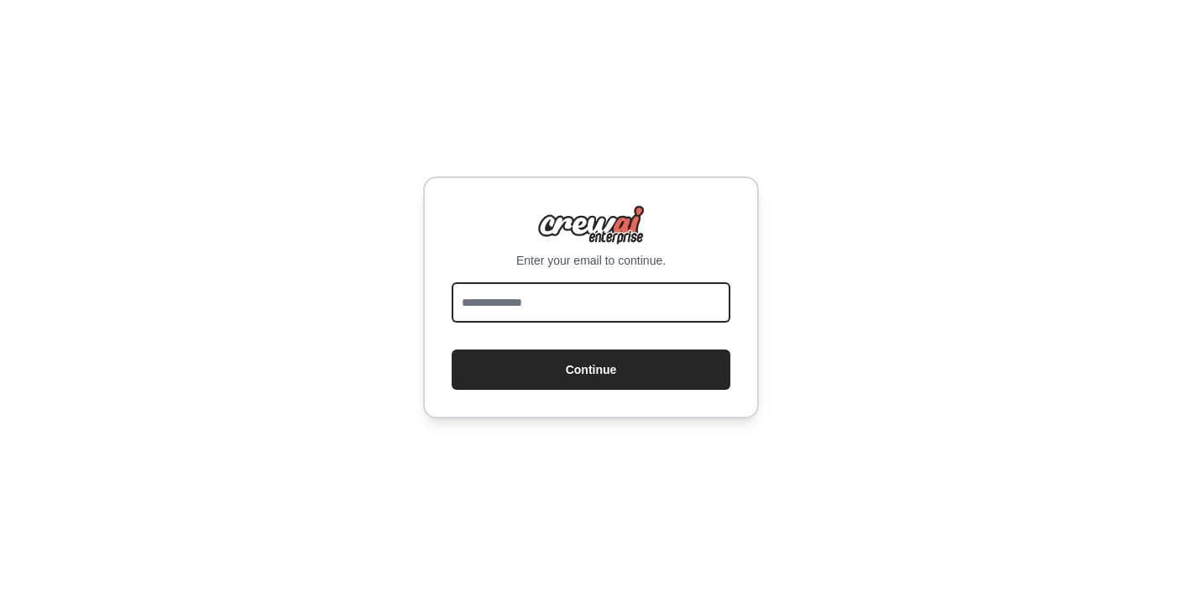
click at [537, 306] on input "email" at bounding box center [591, 302] width 279 height 40
click at [574, 303] on input "**********" at bounding box center [591, 302] width 279 height 40
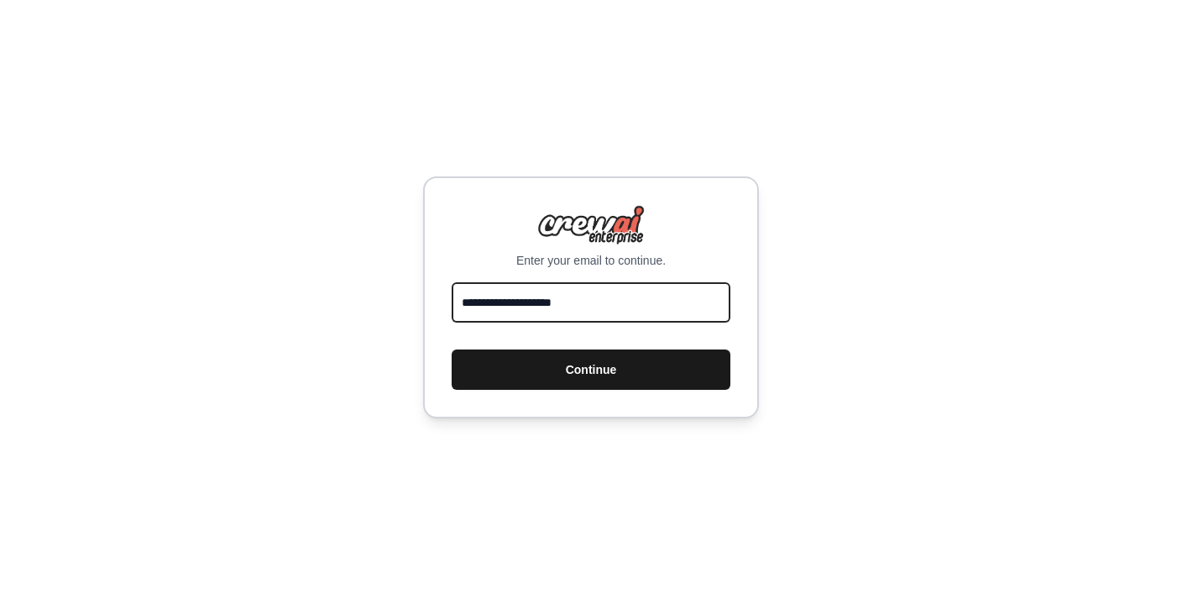
type input "**********"
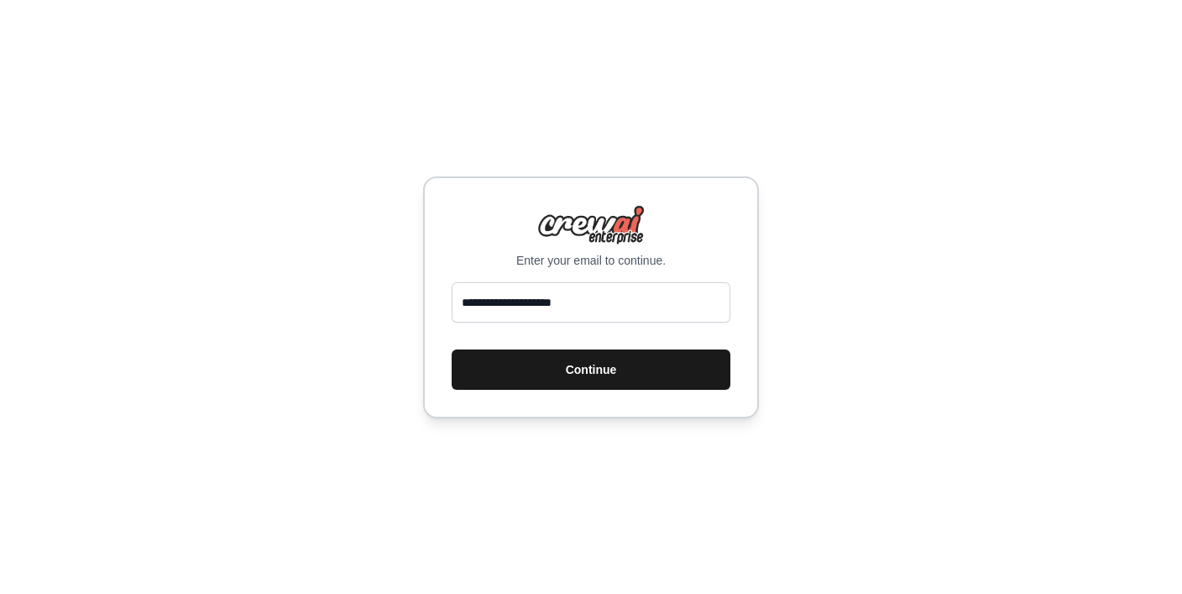
click at [574, 364] on button "Continue" at bounding box center [591, 369] width 279 height 40
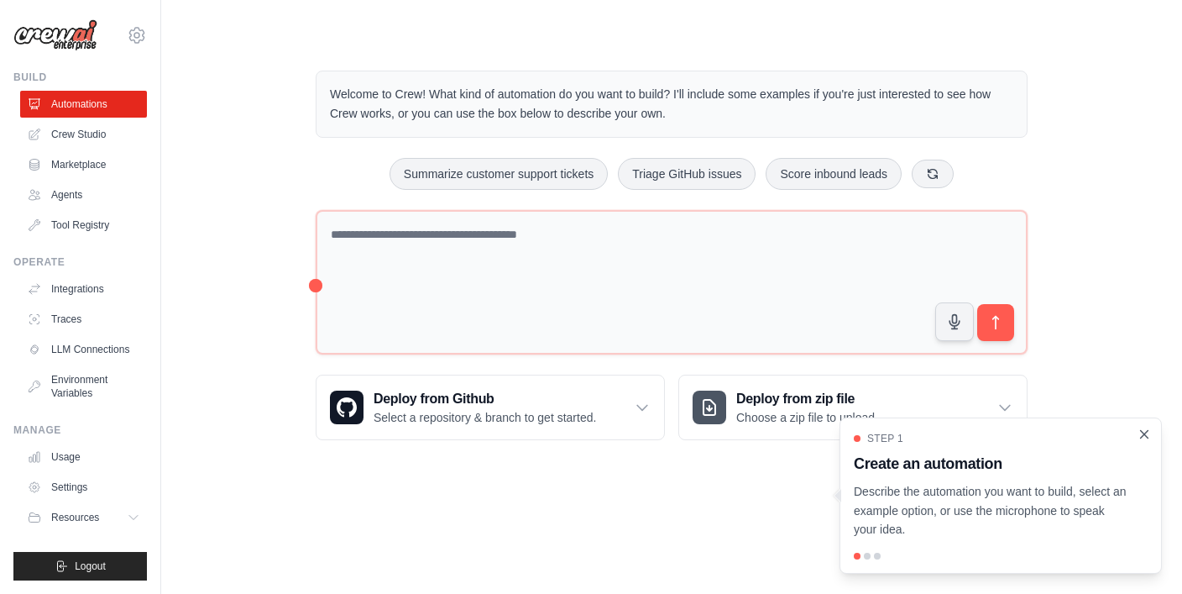
click at [1143, 440] on icon "Close walkthrough" at bounding box center [1144, 434] width 15 height 15
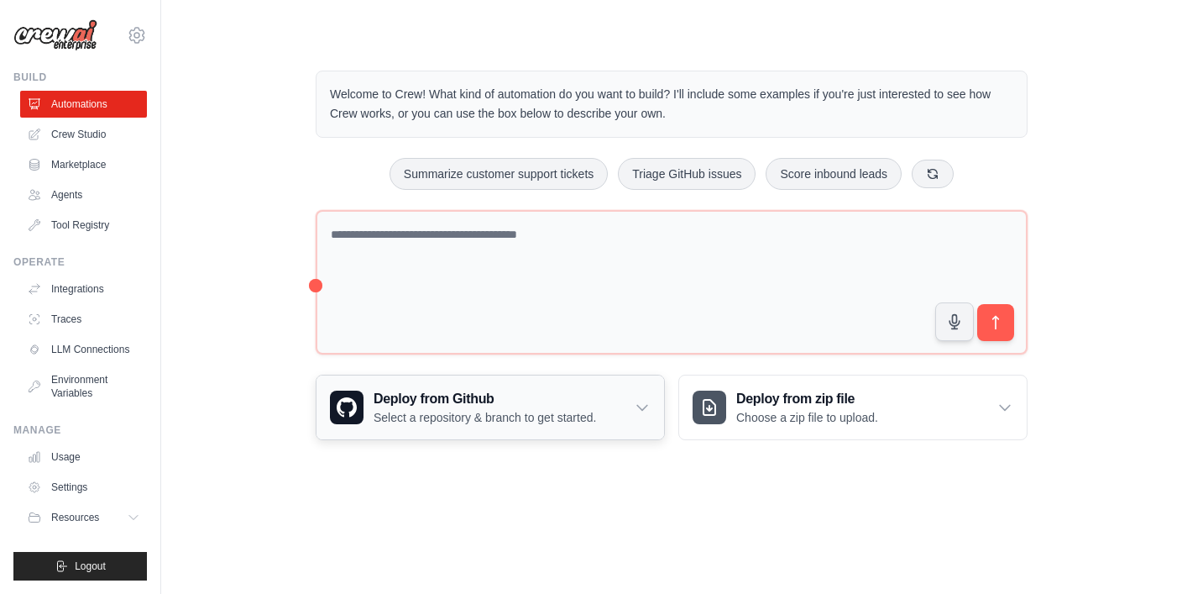
click at [469, 396] on h3 "Deploy from Github" at bounding box center [485, 399] width 223 height 20
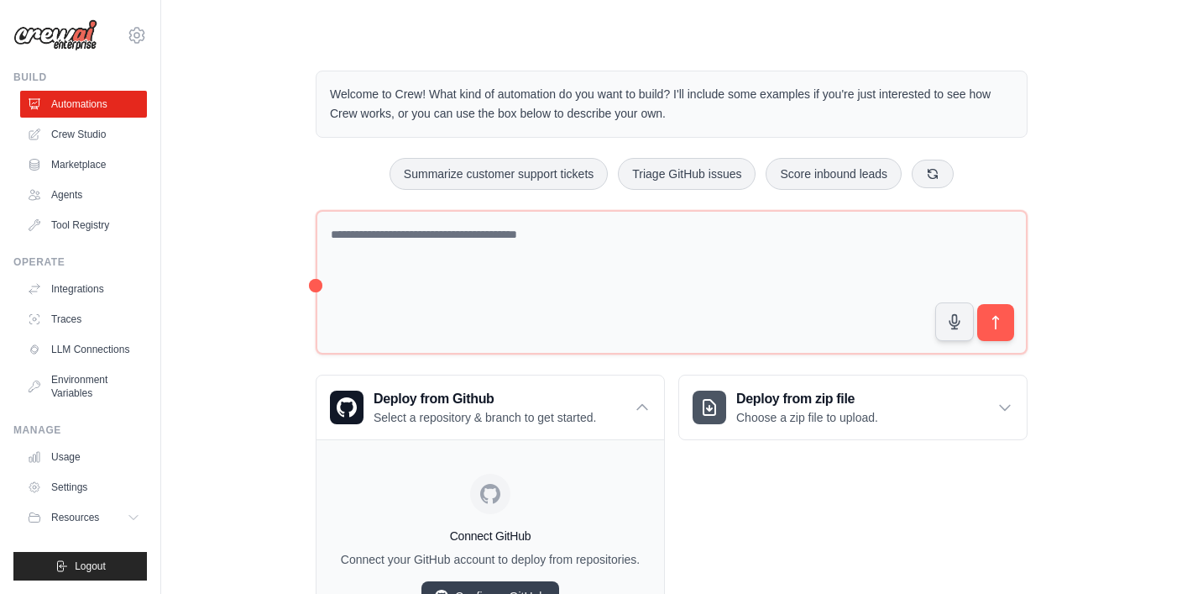
scroll to position [90, 0]
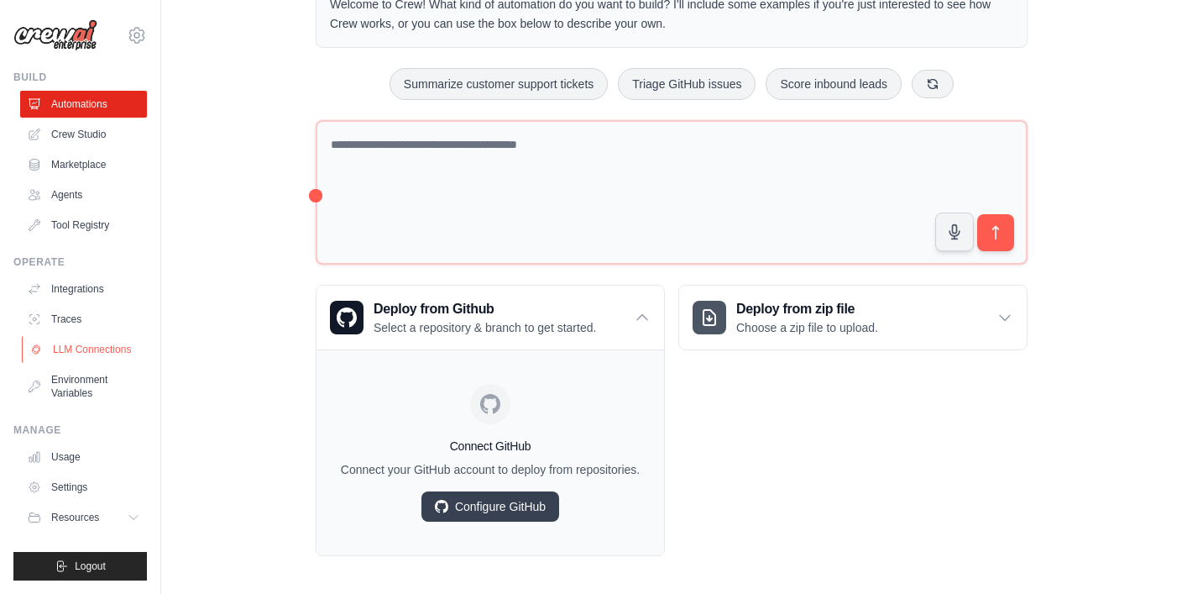
click at [72, 354] on link "LLM Connections" at bounding box center [85, 349] width 127 height 27
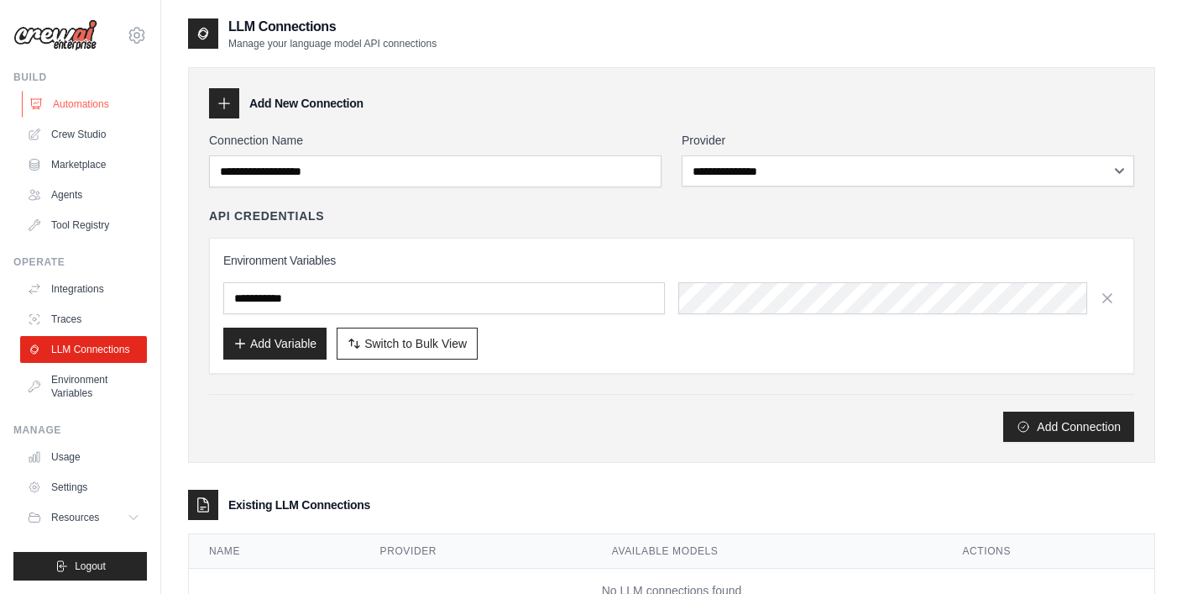
click at [71, 98] on link "Automations" at bounding box center [85, 104] width 127 height 27
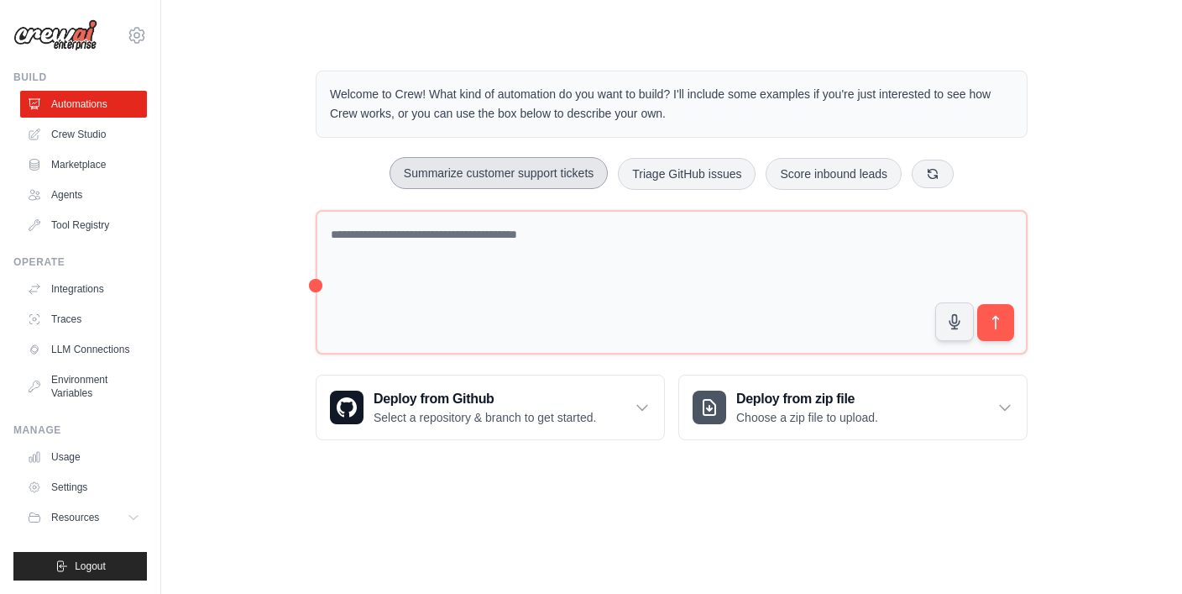
click at [495, 170] on button "Summarize customer support tickets" at bounding box center [499, 173] width 218 height 32
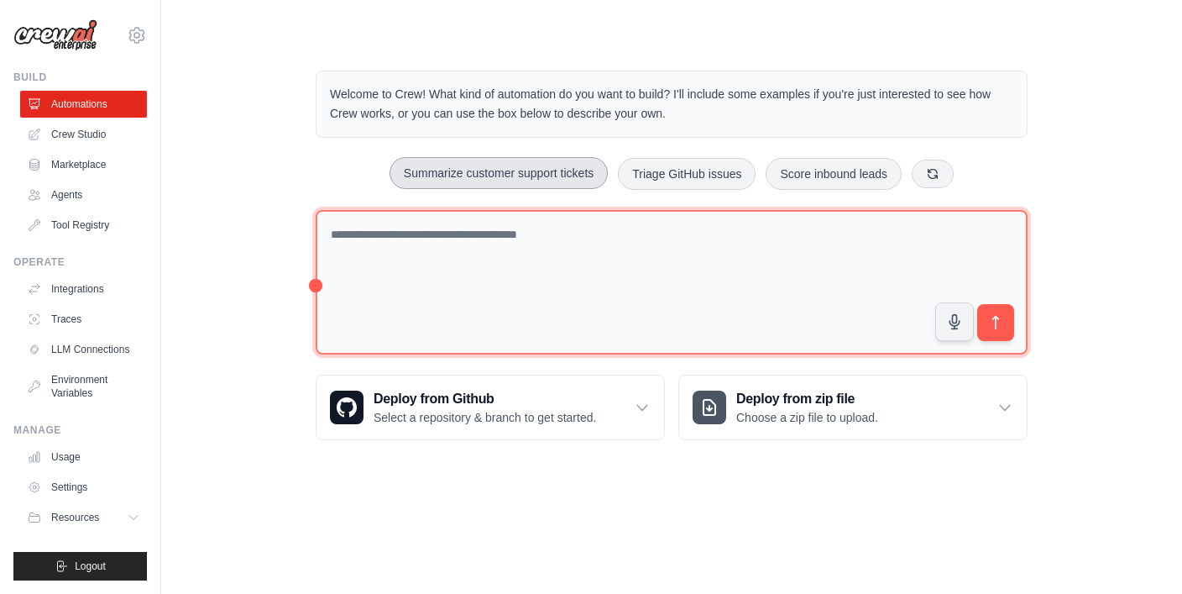
type textarea "**********"
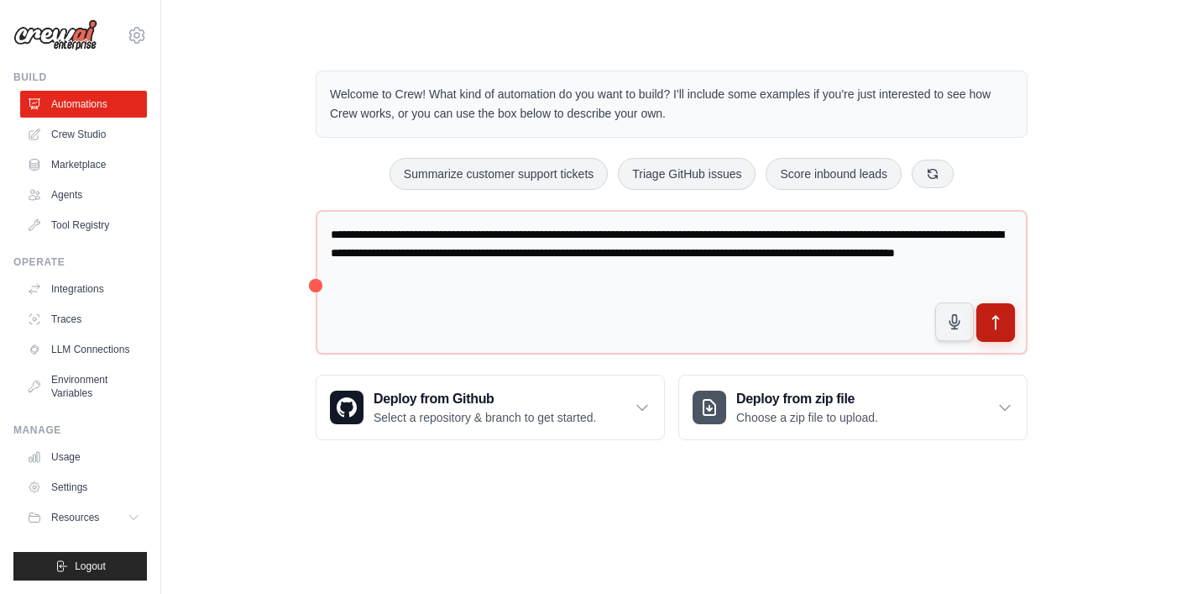
click at [992, 324] on icon "submit" at bounding box center [997, 323] width 18 height 18
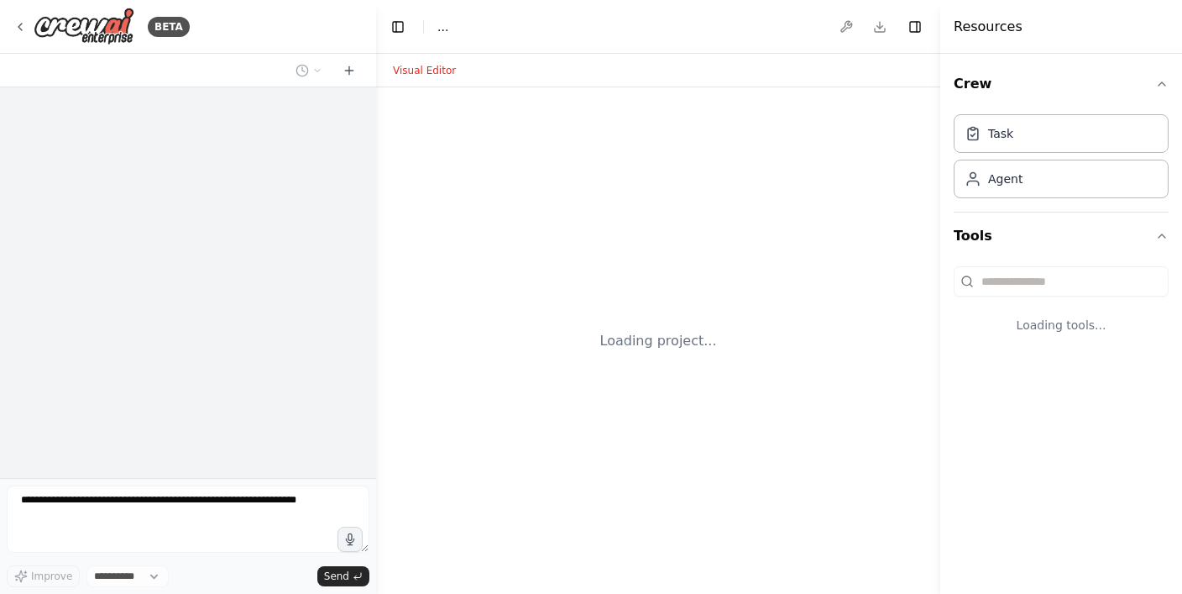
select select "****"
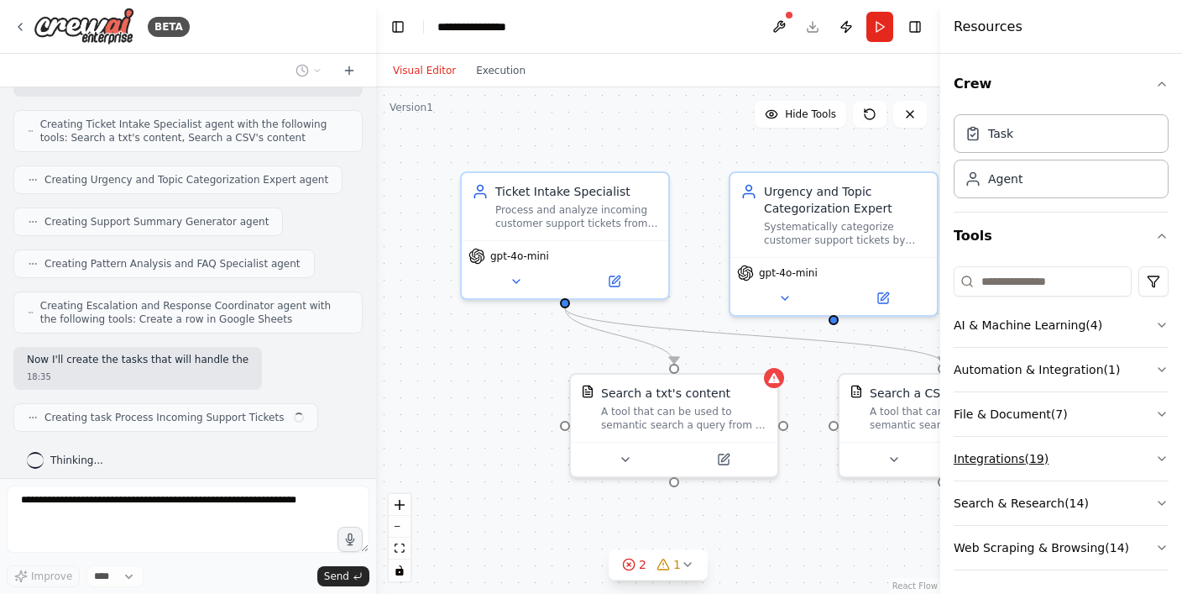
scroll to position [1, 0]
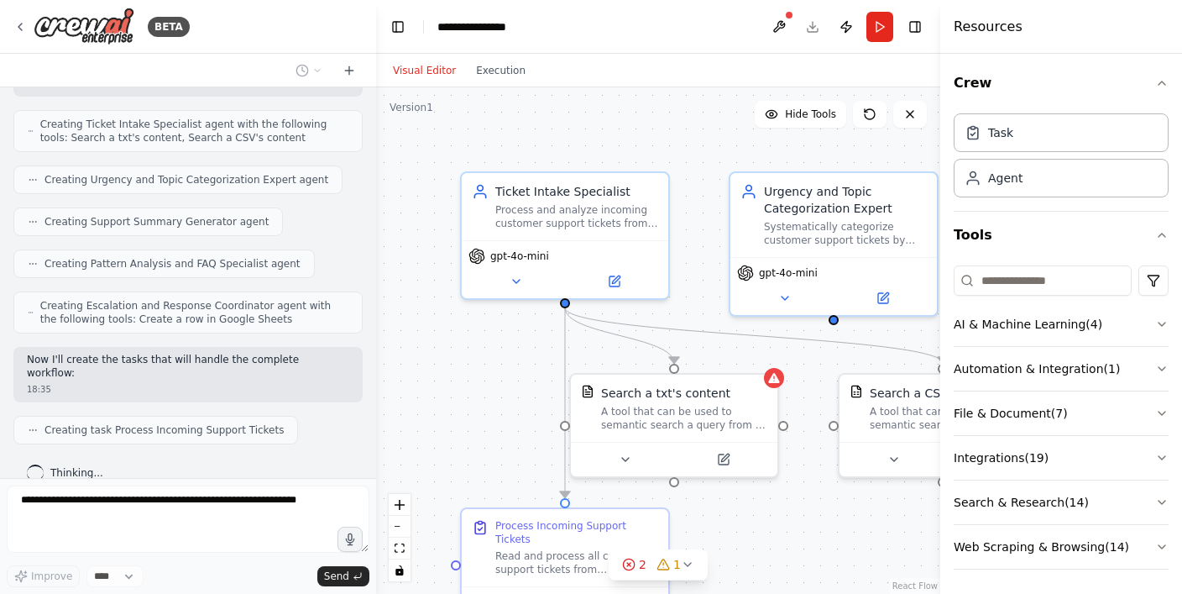
click at [775, 511] on div ".deletable-edge-delete-btn { width: 20px; height: 20px; border: 0px solid #ffff…" at bounding box center [658, 340] width 564 height 506
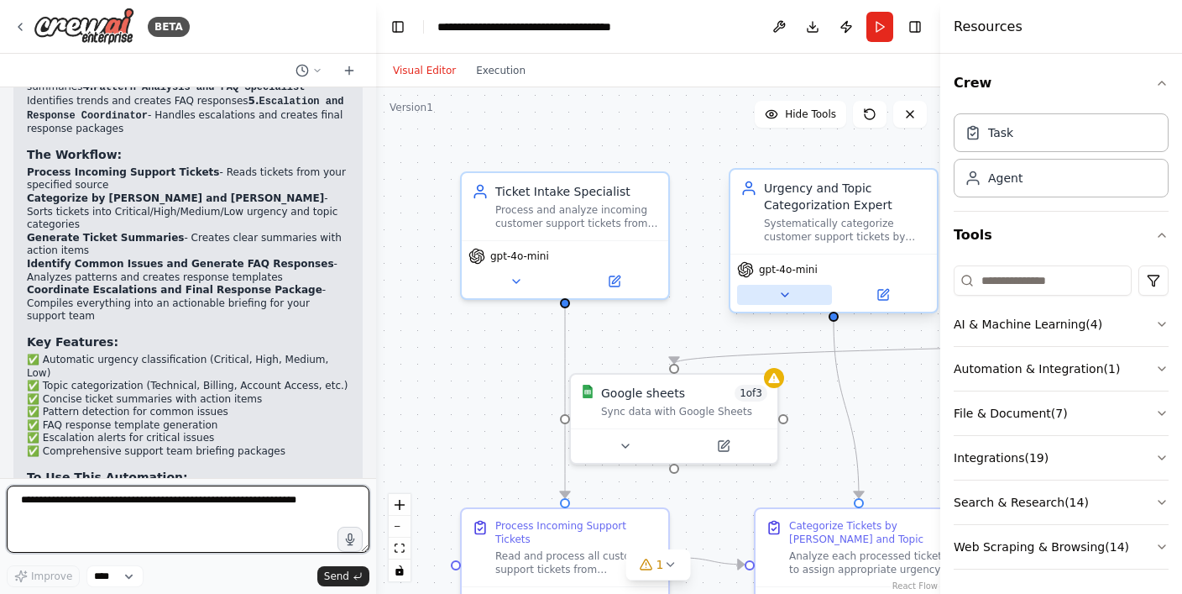
scroll to position [1969, 0]
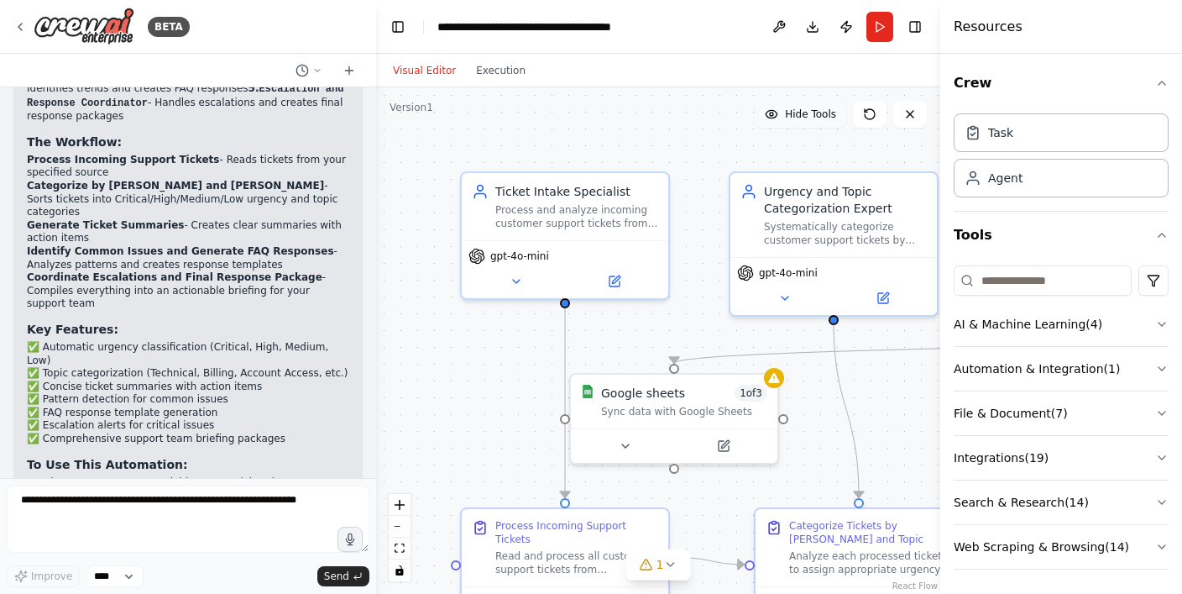
click at [779, 108] on icon at bounding box center [771, 113] width 13 height 13
click at [774, 108] on icon at bounding box center [767, 113] width 13 height 13
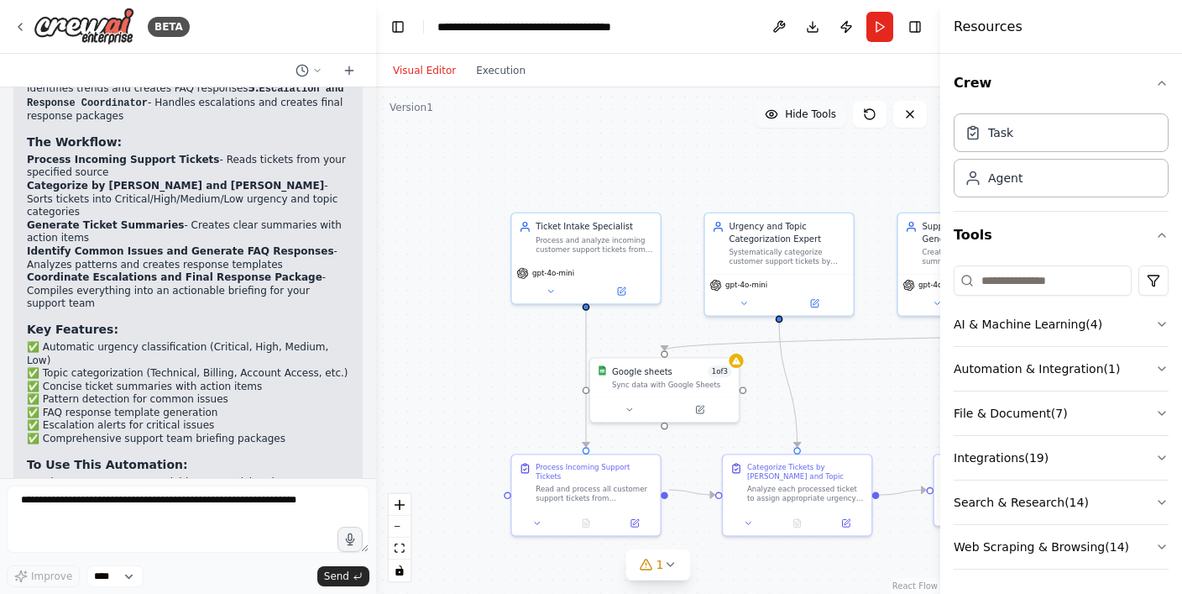
click at [862, 366] on div ".deletable-edge-delete-btn { width: 20px; height: 20px; border: 0px solid #ffff…" at bounding box center [658, 340] width 564 height 506
click at [1156, 322] on icon "button" at bounding box center [1162, 323] width 13 height 13
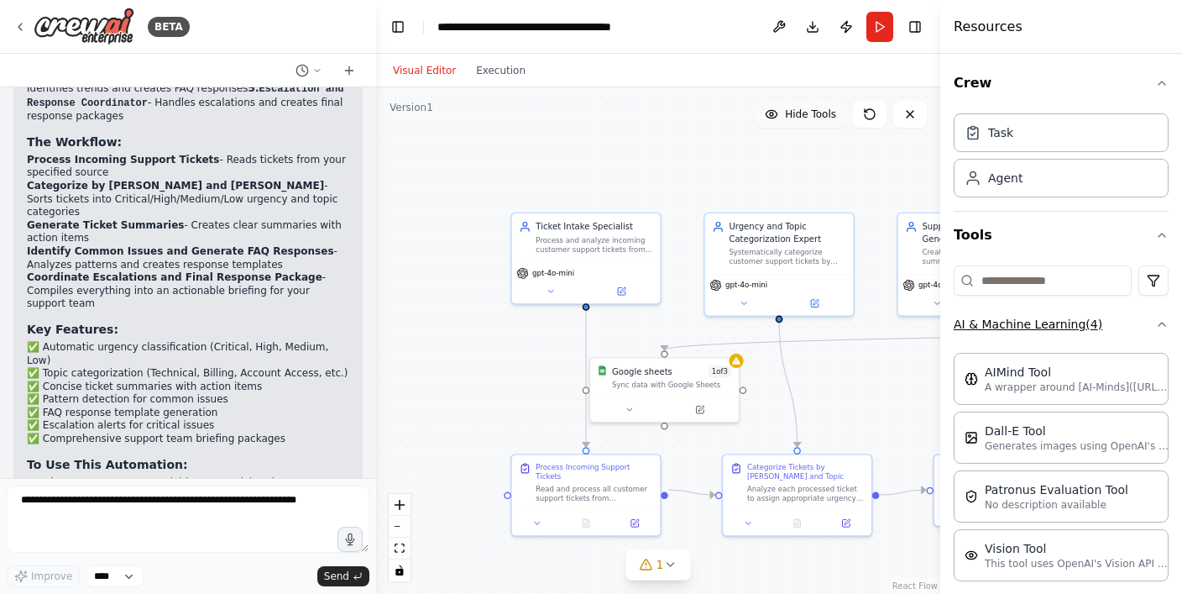
click at [1156, 322] on icon "button" at bounding box center [1162, 323] width 13 height 13
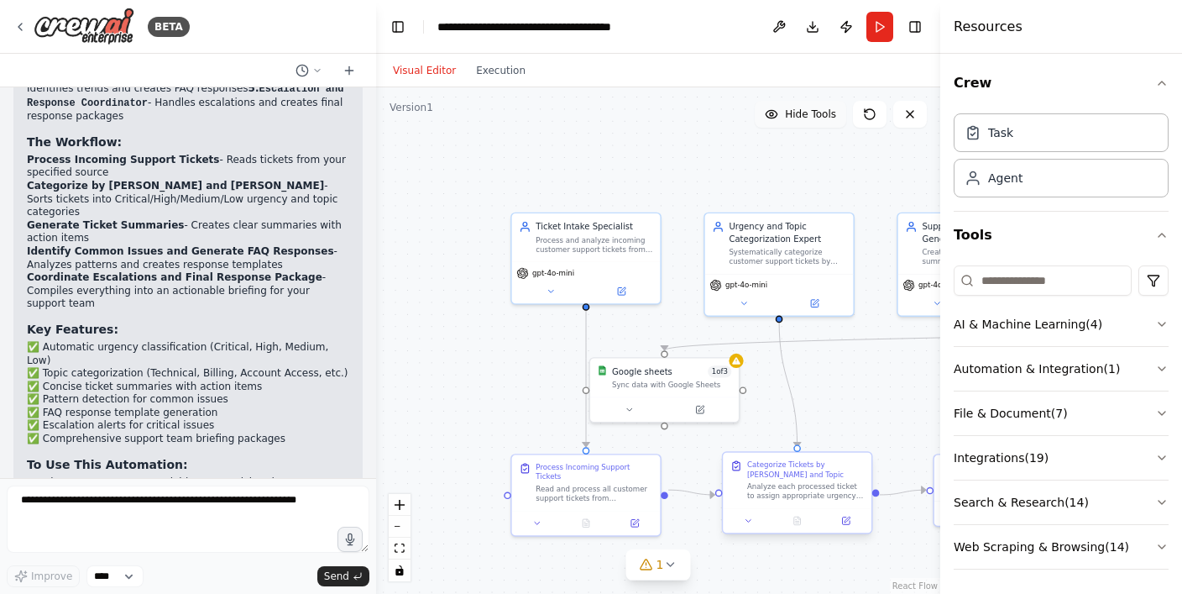
click at [800, 484] on div "Analyze each processed ticket to assign appropriate urgency levels (Critical, H…" at bounding box center [805, 490] width 117 height 19
click at [852, 527] on div at bounding box center [797, 520] width 149 height 24
click at [847, 525] on icon at bounding box center [846, 521] width 10 height 10
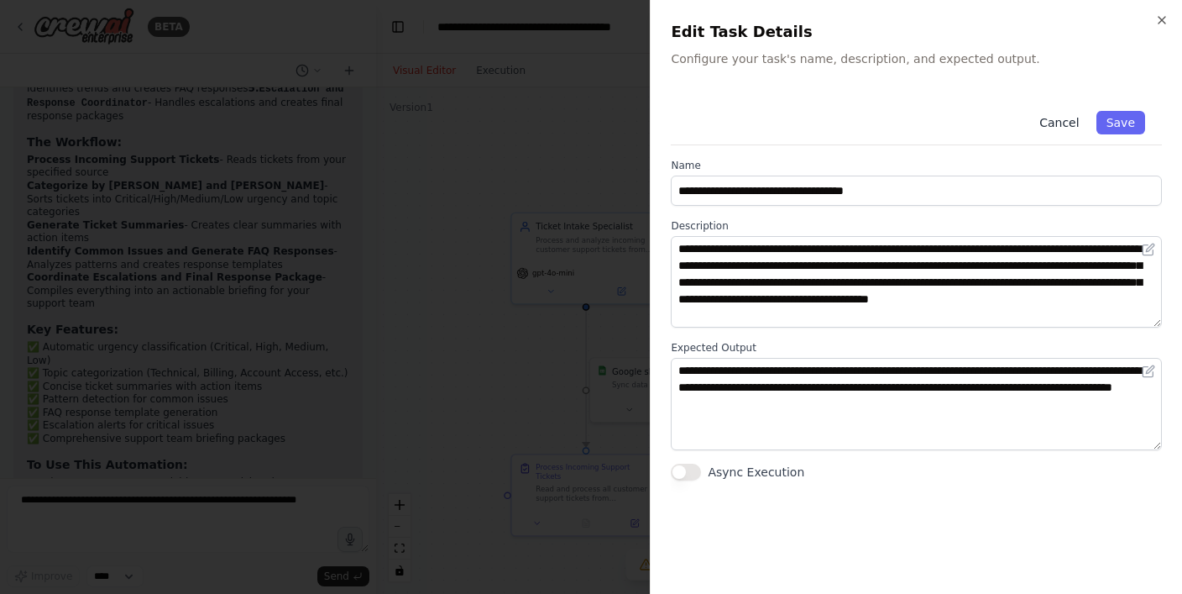
click at [1066, 123] on button "Cancel" at bounding box center [1060, 123] width 60 height 24
